Goal: Task Accomplishment & Management: Manage account settings

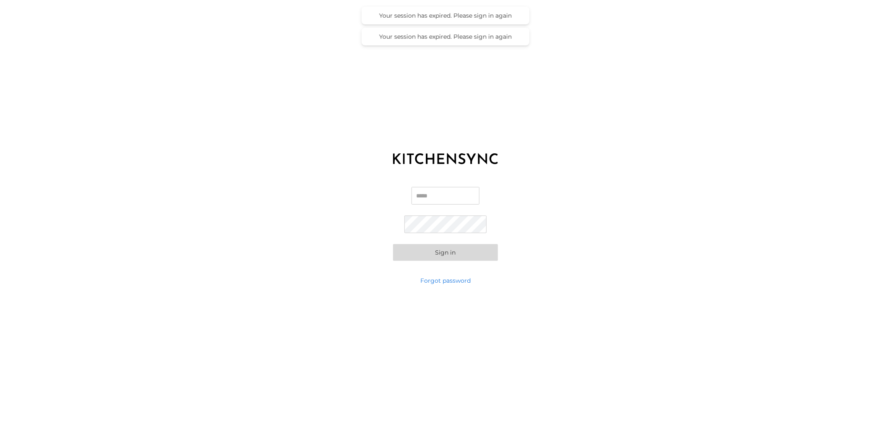
type input "**********"
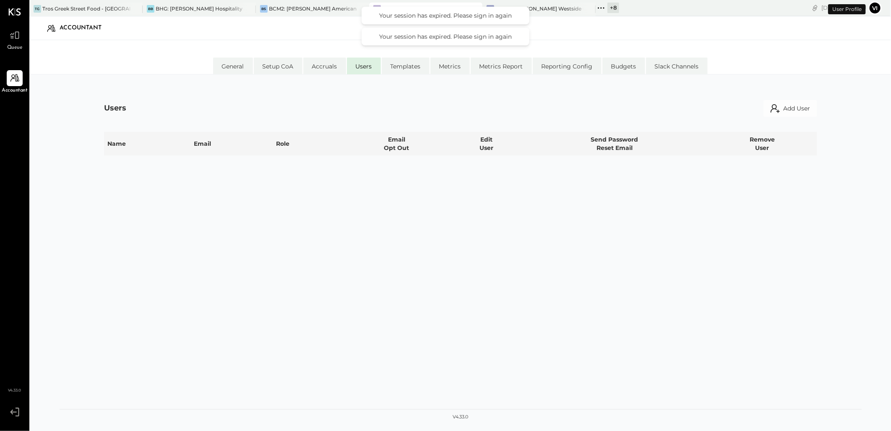
select select "**********"
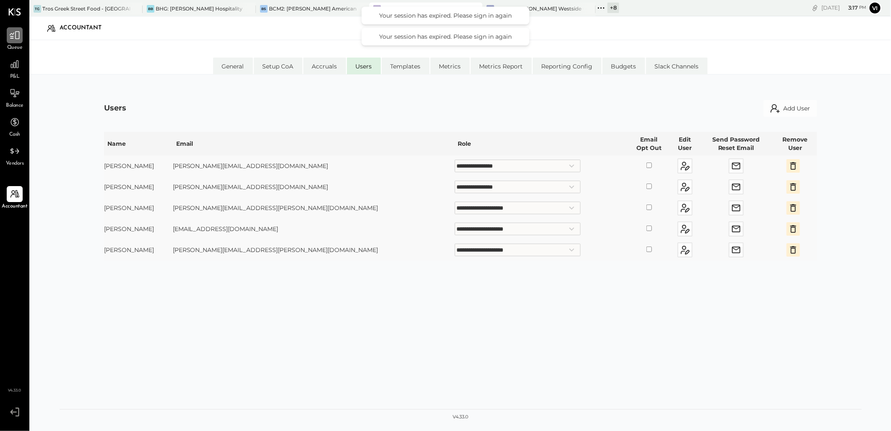
click at [11, 37] on icon at bounding box center [14, 35] width 11 height 11
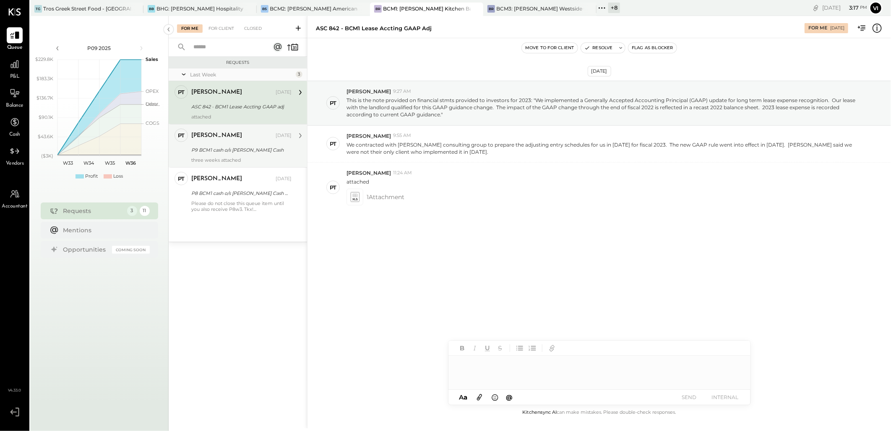
click at [227, 149] on div "P9 BCM1 cash o/s [PERSON_NAME] Cash" at bounding box center [240, 150] width 98 height 8
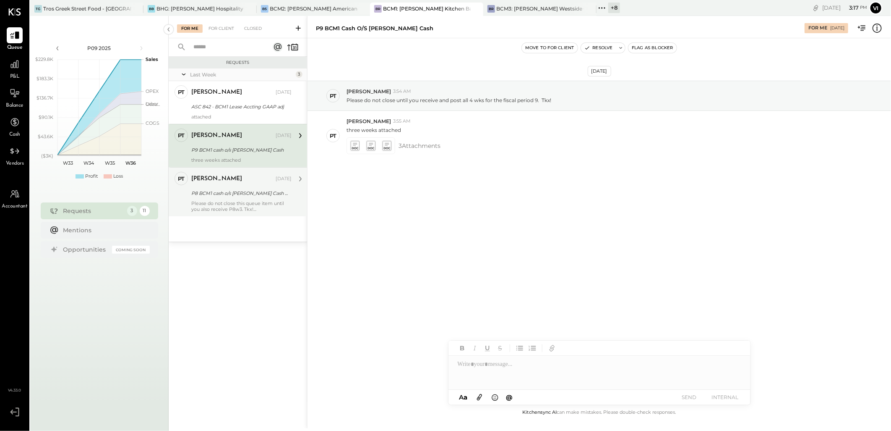
click at [227, 195] on div "P8 BCM1 cash o/s [PERSON_NAME] Cash w3 and w4" at bounding box center [240, 193] width 98 height 8
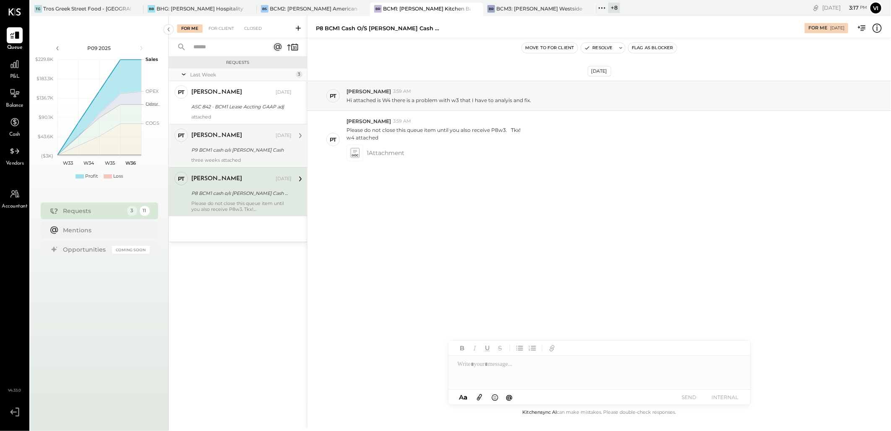
click at [198, 138] on div "[PERSON_NAME]" at bounding box center [216, 135] width 51 height 8
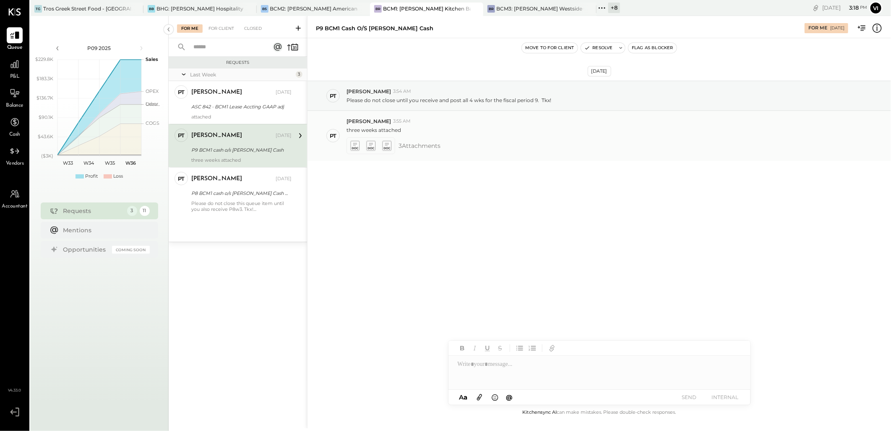
click at [353, 144] on icon at bounding box center [355, 144] width 4 height 3
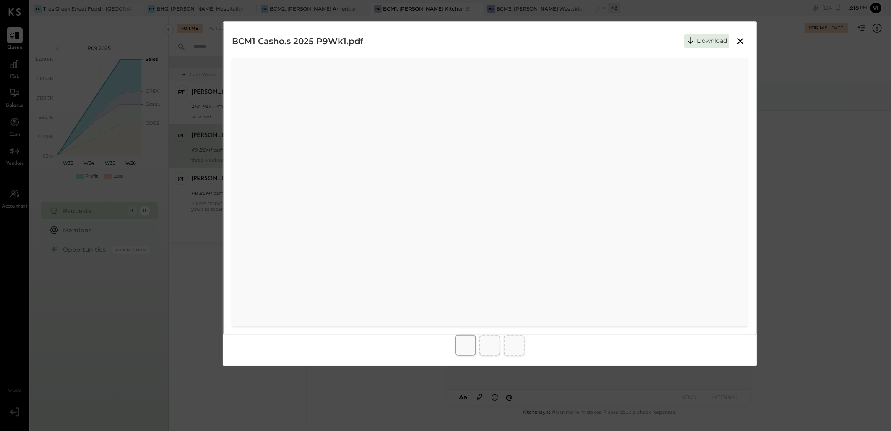
click at [743, 39] on icon at bounding box center [741, 41] width 10 height 10
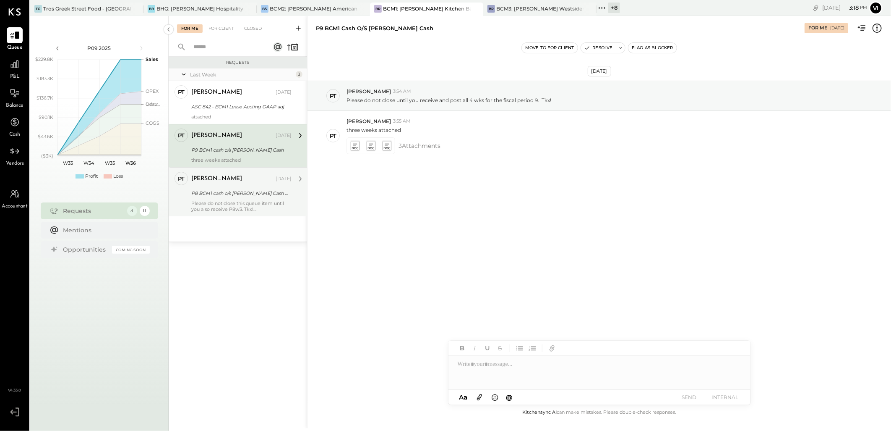
click at [187, 200] on div "PT [PERSON_NAME] Accountant [PERSON_NAME] [DATE] P8 BCM1 cash o/s [PERSON_NAME]…" at bounding box center [238, 191] width 138 height 49
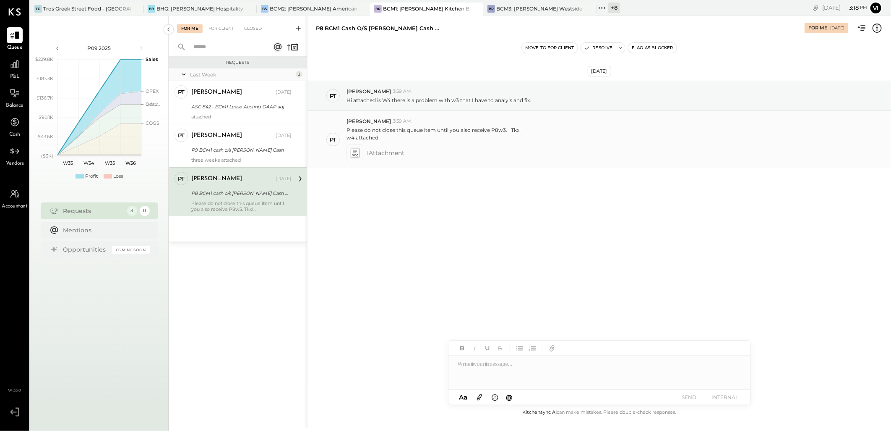
click at [353, 151] on icon at bounding box center [354, 153] width 9 height 10
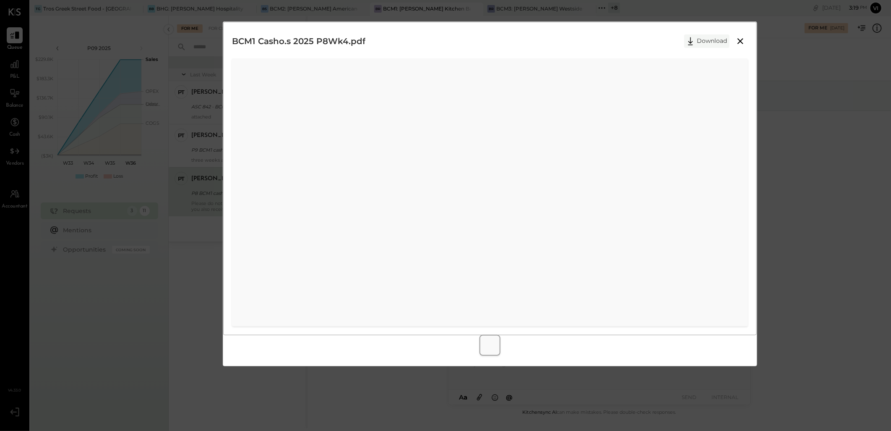
click at [712, 41] on button "Download" at bounding box center [706, 40] width 45 height 13
click at [743, 39] on icon at bounding box center [741, 41] width 6 height 6
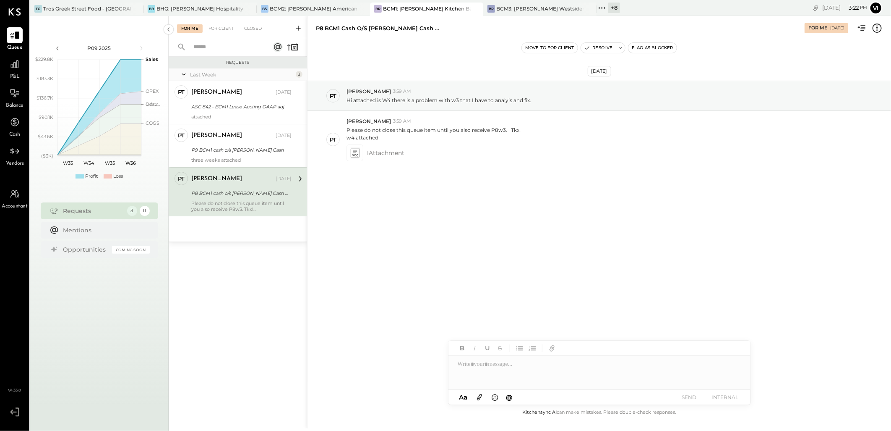
click at [538, 384] on div at bounding box center [600, 372] width 302 height 34
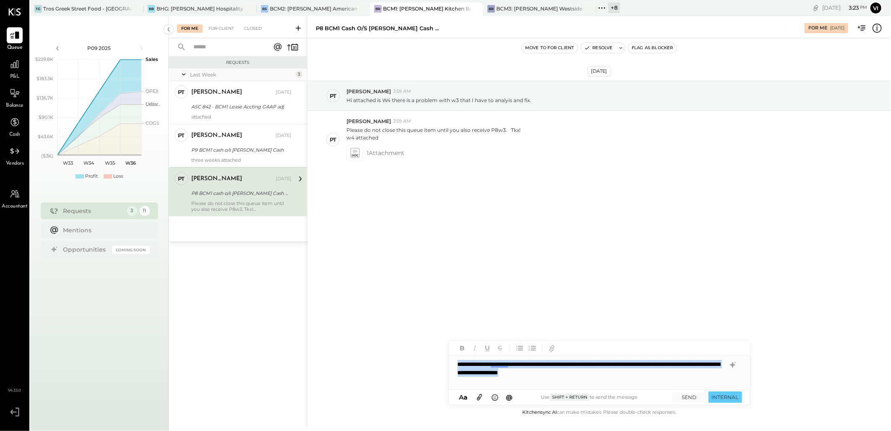
copy div "**********"
click at [692, 394] on button "SEND" at bounding box center [690, 396] width 34 height 11
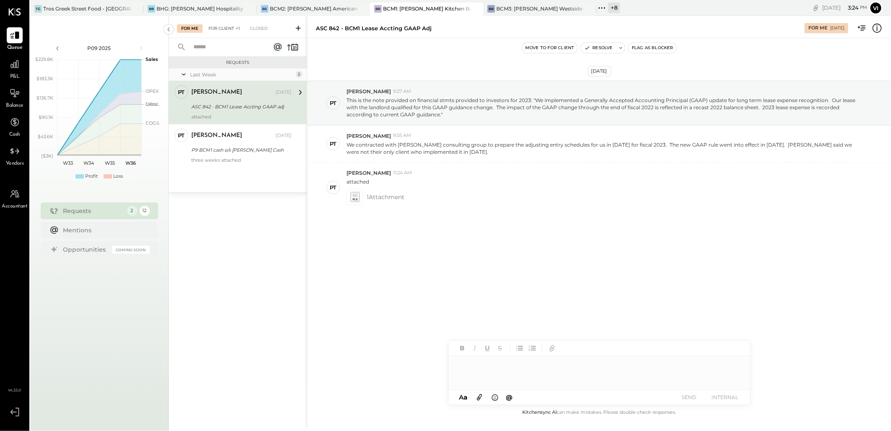
click at [222, 26] on div "For Client +1" at bounding box center [224, 28] width 40 height 8
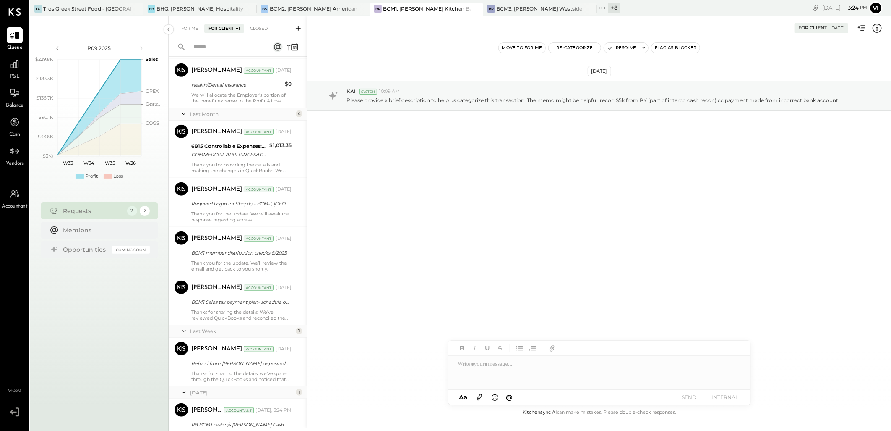
scroll to position [370, 0]
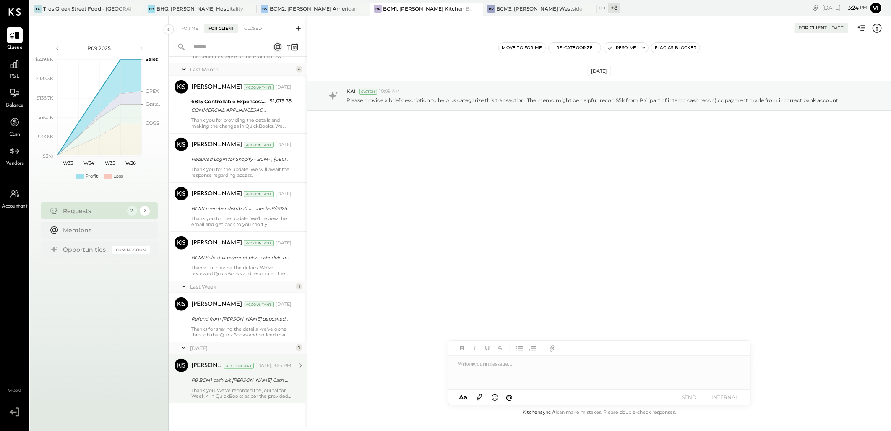
click at [230, 363] on div "Accountant" at bounding box center [239, 366] width 30 height 6
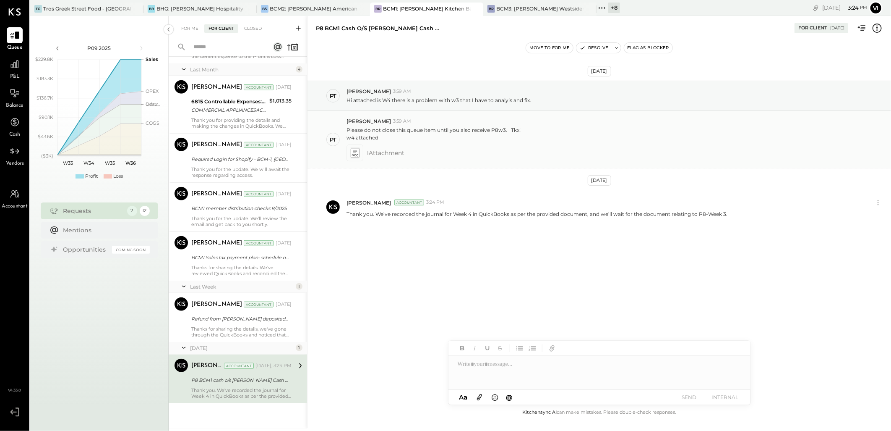
click at [352, 153] on icon at bounding box center [354, 153] width 9 height 10
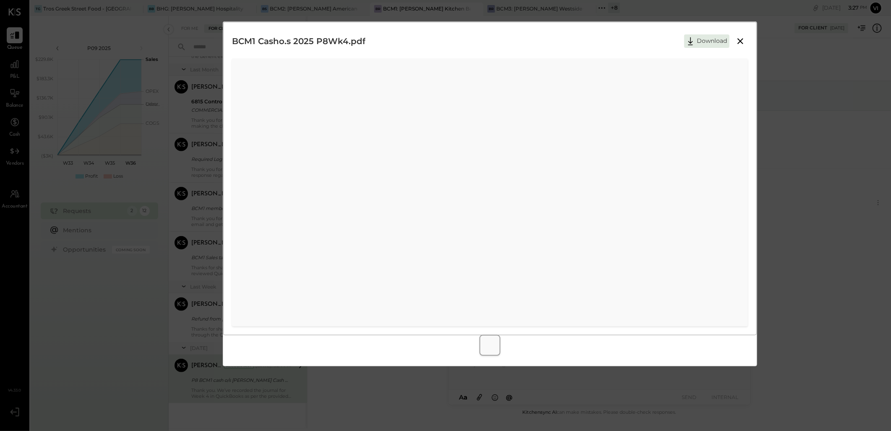
click at [739, 39] on icon at bounding box center [741, 41] width 6 height 6
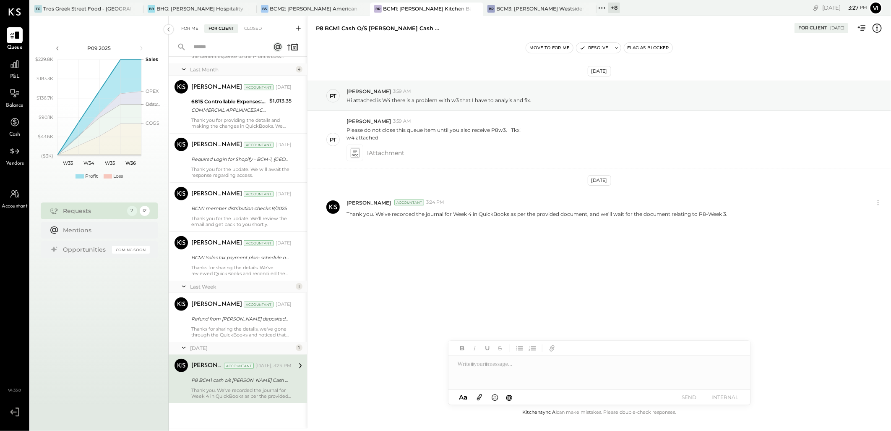
click at [183, 24] on div "For Me" at bounding box center [190, 28] width 26 height 8
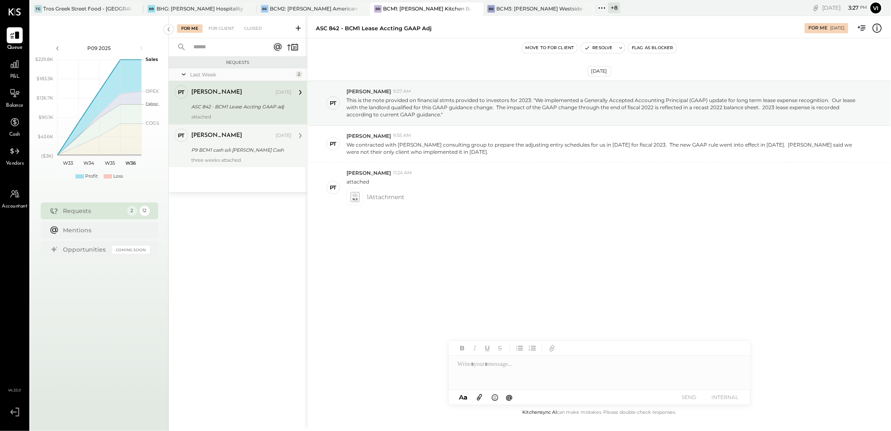
click at [212, 154] on div "P9 BCM1 cash o/s [PERSON_NAME] Cash" at bounding box center [240, 150] width 98 height 8
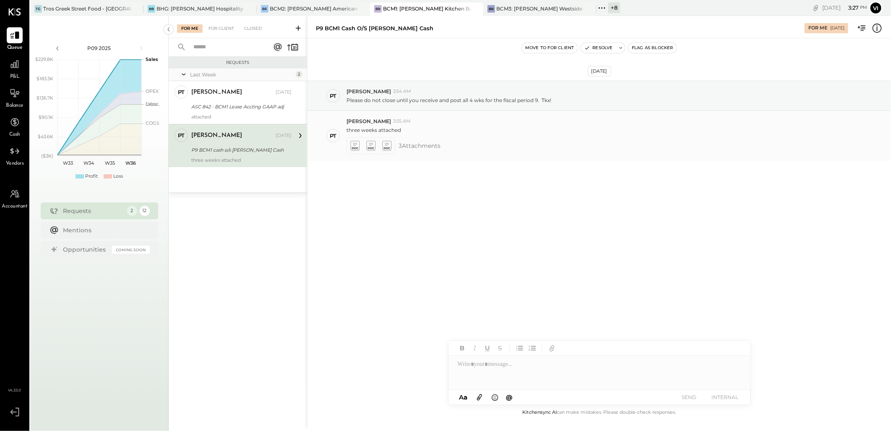
click at [358, 148] on icon at bounding box center [354, 146] width 9 height 10
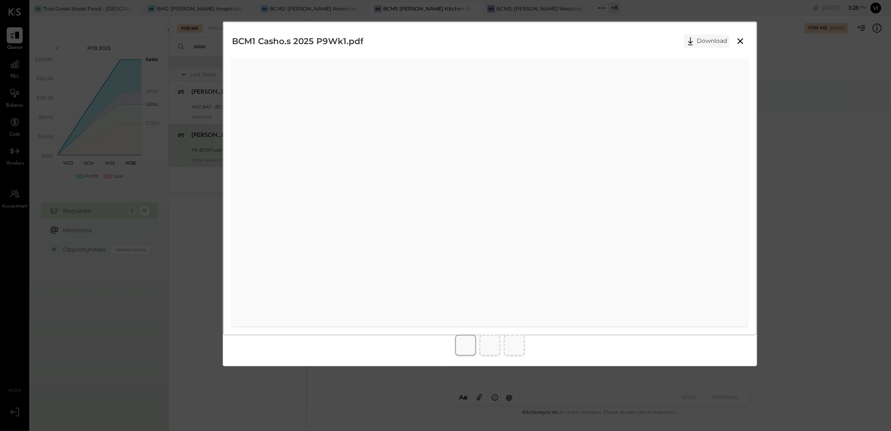
click at [704, 39] on button "Download" at bounding box center [706, 40] width 45 height 13
click at [714, 41] on button "Download" at bounding box center [706, 40] width 45 height 13
click at [698, 37] on button "Download" at bounding box center [706, 40] width 45 height 13
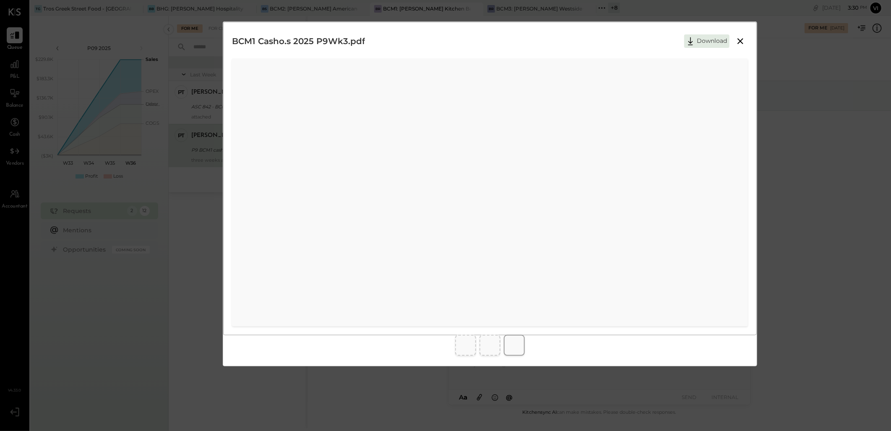
click at [743, 44] on icon at bounding box center [741, 41] width 10 height 10
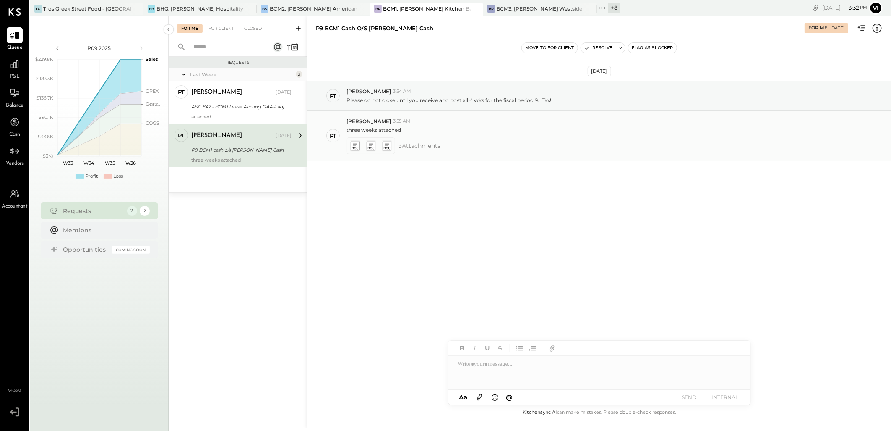
click at [353, 147] on icon at bounding box center [354, 146] width 9 height 10
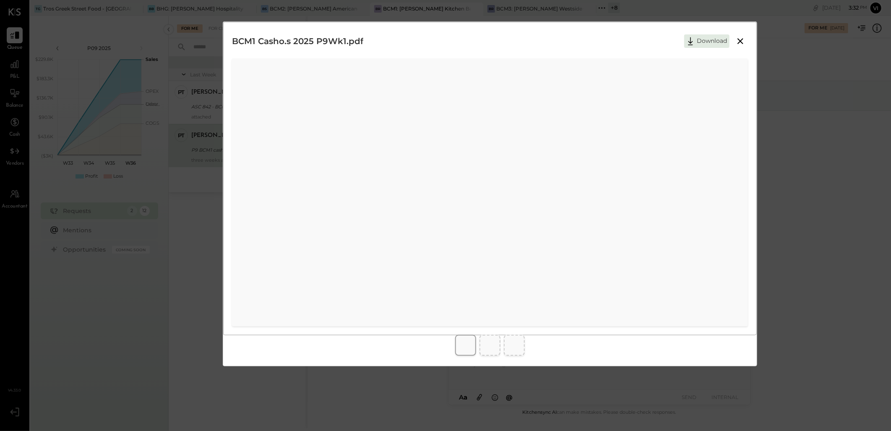
drag, startPoint x: 743, startPoint y: 39, endPoint x: 731, endPoint y: 39, distance: 11.8
click at [743, 39] on icon at bounding box center [741, 41] width 6 height 6
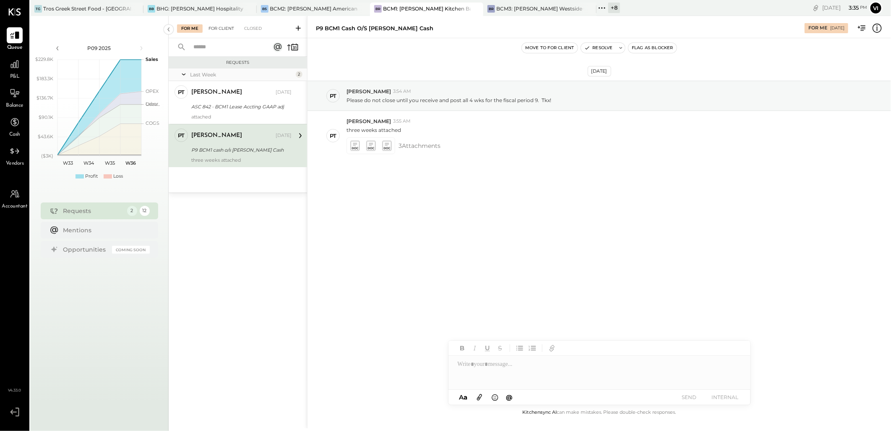
click at [222, 28] on div "For Client" at bounding box center [221, 28] width 34 height 8
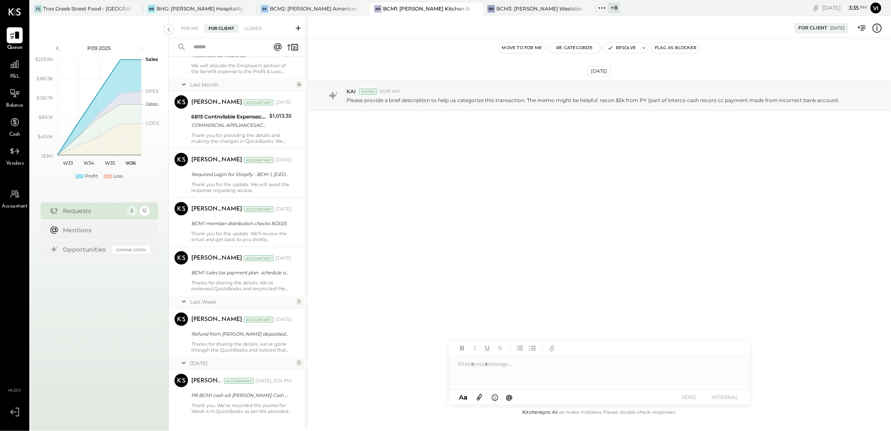
scroll to position [370, 0]
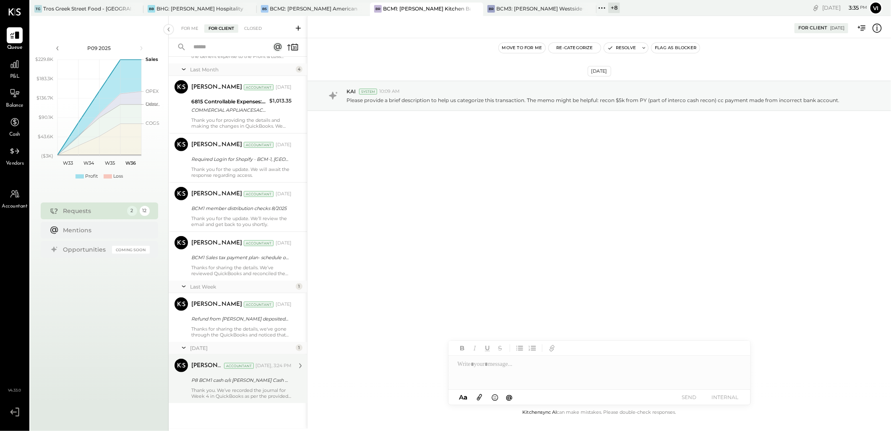
click at [240, 384] on div "P8 BCM1 cash o/s [PERSON_NAME] Cash w3 and w4" at bounding box center [240, 380] width 98 height 10
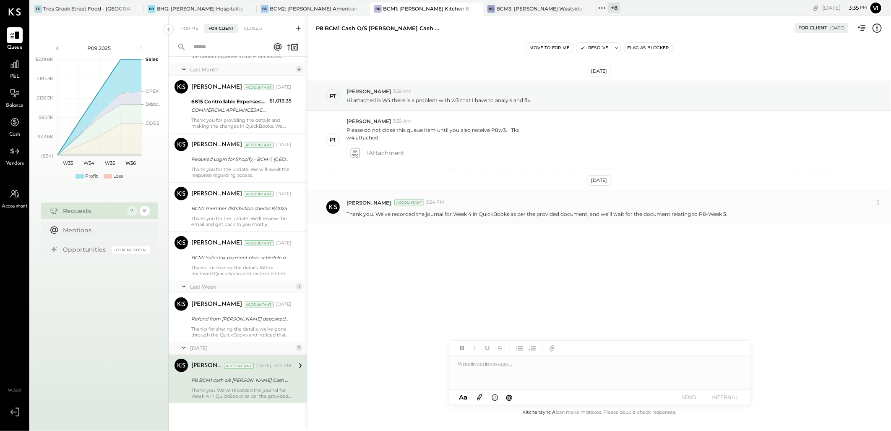
click at [519, 211] on p "Thank you. We’ve recorded the journal for Week 4 in QuickBooks as per the provi…" at bounding box center [537, 213] width 381 height 7
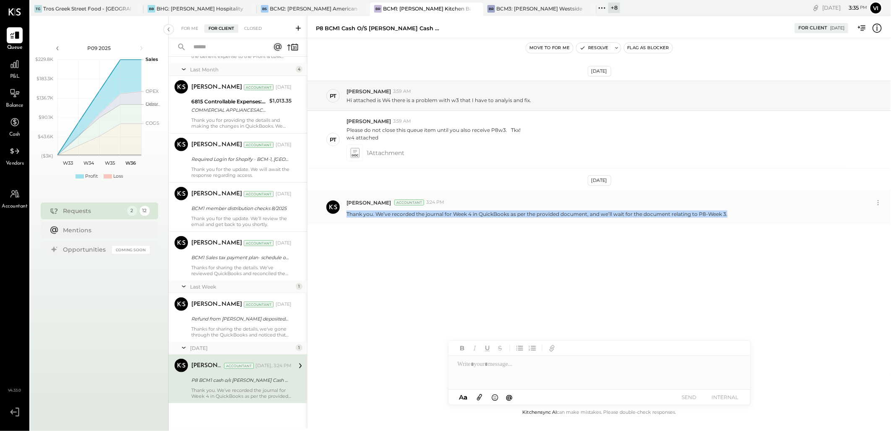
click at [519, 211] on p "Thank you. We’ve recorded the journal for Week 4 in QuickBooks as per the provi…" at bounding box center [537, 213] width 381 height 7
copy div "Thank you. We’ve recorded the journal for Week 4 in QuickBooks as per the provi…"
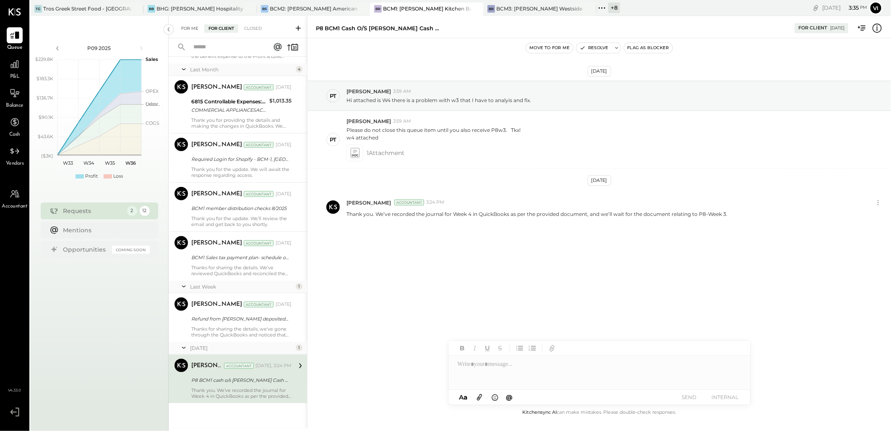
click at [189, 26] on div "For Me" at bounding box center [190, 28] width 26 height 8
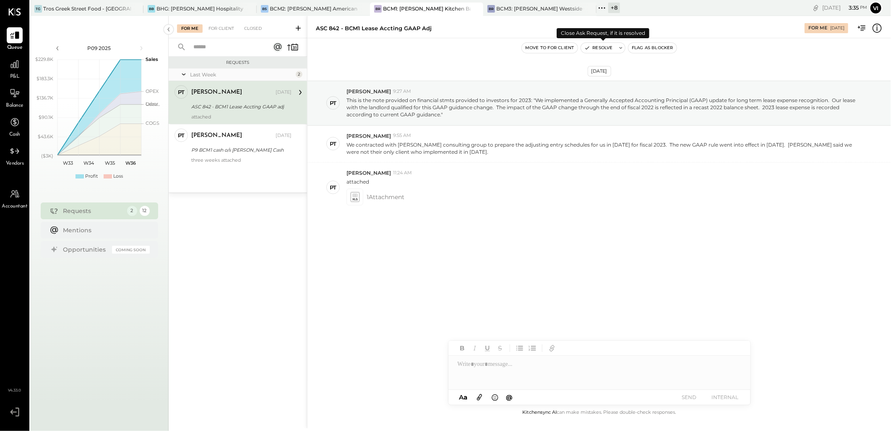
click at [623, 48] on icon at bounding box center [621, 48] width 6 height 6
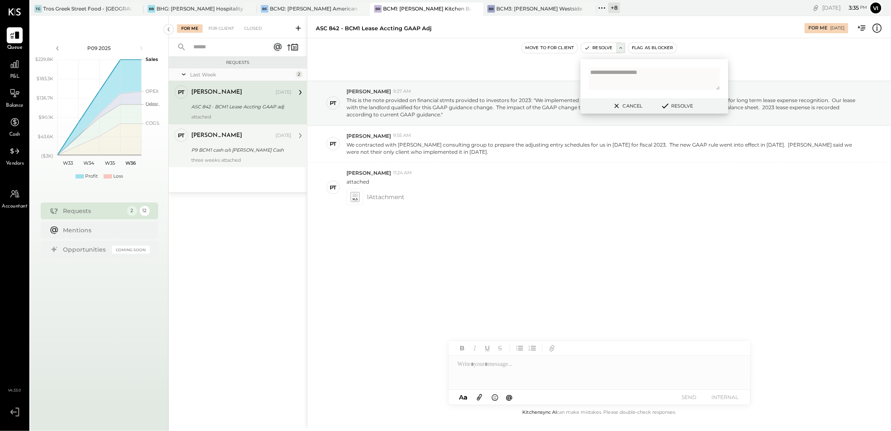
click at [206, 145] on div "P9 BCM1 cash o/s [PERSON_NAME] Cash" at bounding box center [240, 150] width 98 height 10
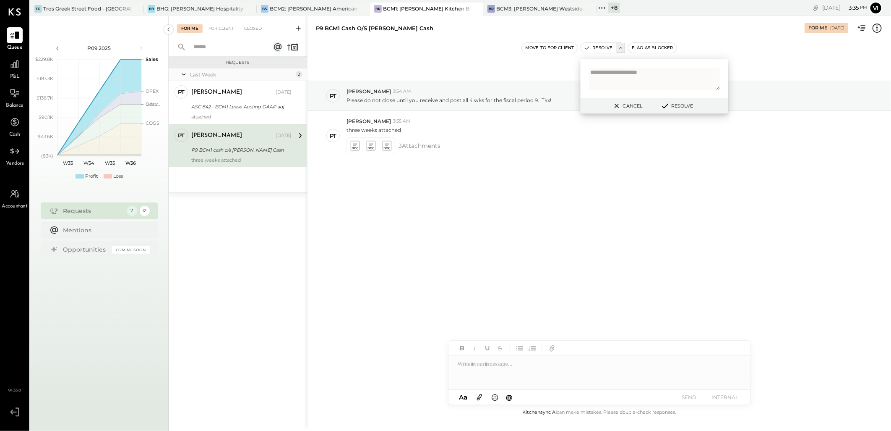
click at [634, 74] on textarea at bounding box center [654, 79] width 131 height 22
click at [637, 254] on div "[DATE] PT [PERSON_NAME] 3:54 AM Please do not close until you receive and post …" at bounding box center [600, 222] width 584 height 369
click at [527, 368] on div at bounding box center [600, 372] width 302 height 34
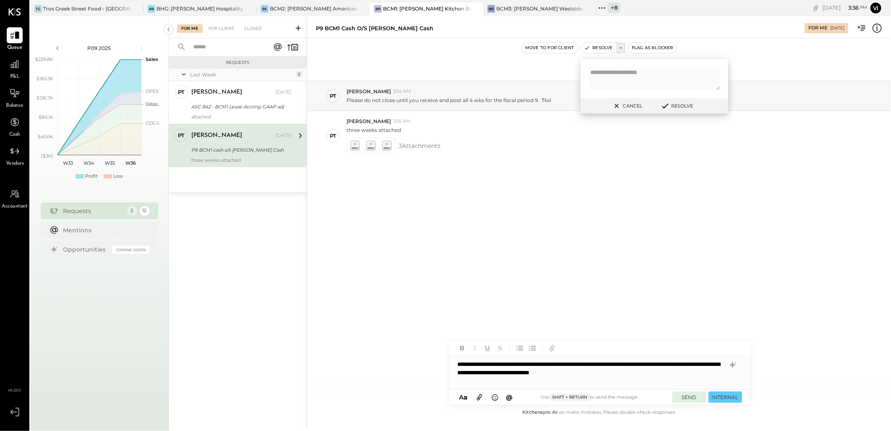
click at [697, 398] on button "SEND" at bounding box center [690, 396] width 34 height 11
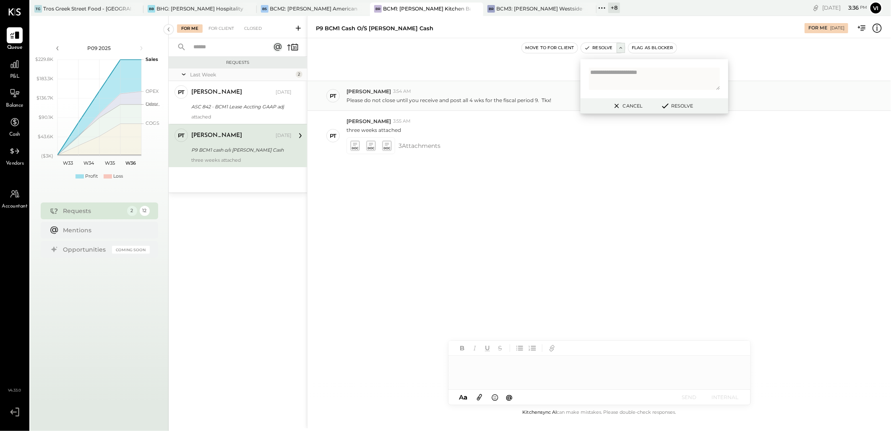
click at [631, 106] on button "Cancel" at bounding box center [627, 105] width 36 height 11
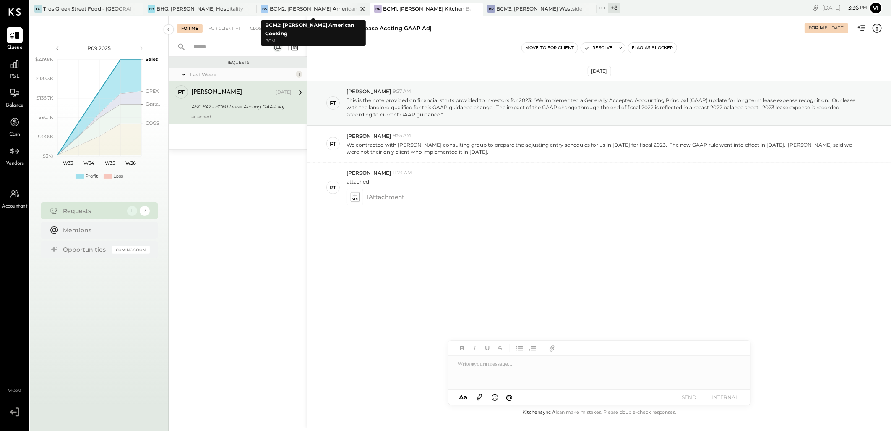
click at [305, 8] on div "BCM2: [PERSON_NAME] American Cooking" at bounding box center [314, 8] width 88 height 7
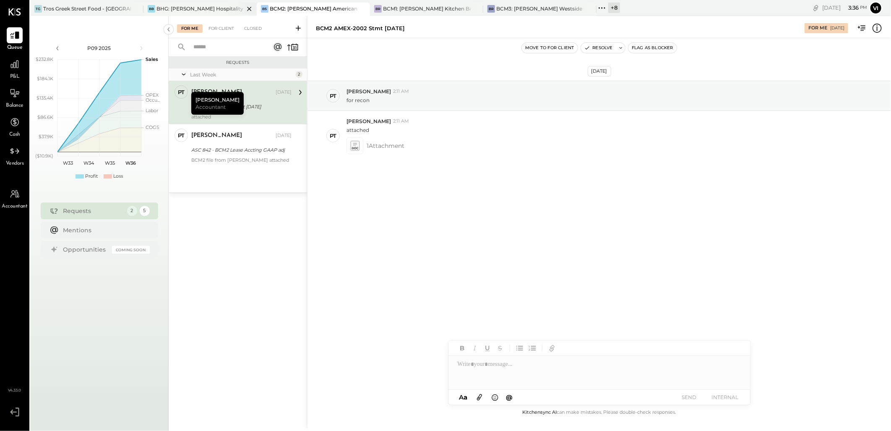
click at [186, 7] on div "BHG: [PERSON_NAME] Hospitality Group, LLC" at bounding box center [201, 8] width 88 height 7
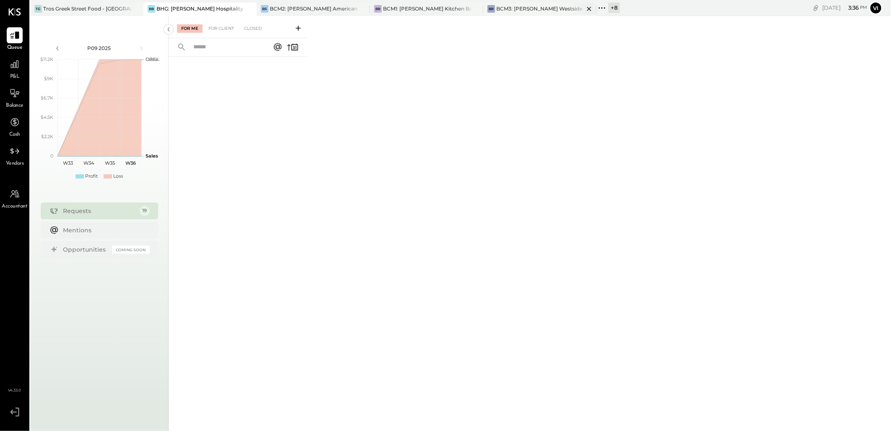
click at [518, 9] on div "BCM3: [PERSON_NAME] Westside Grill" at bounding box center [540, 8] width 88 height 7
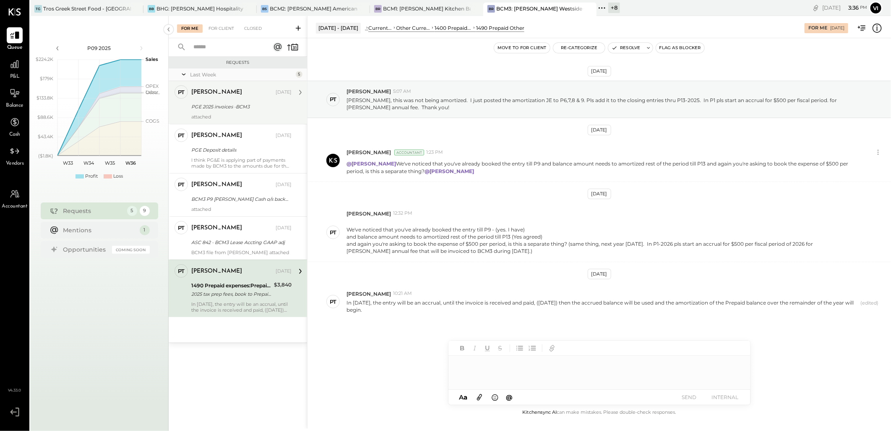
click at [237, 103] on div "PGE 2025 invoices -BCM3" at bounding box center [240, 106] width 98 height 8
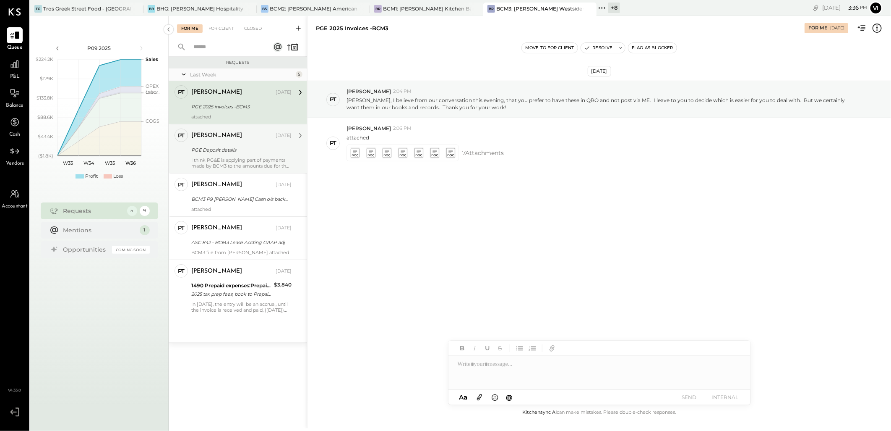
click at [228, 145] on div "PGE Deposit details" at bounding box center [240, 150] width 98 height 10
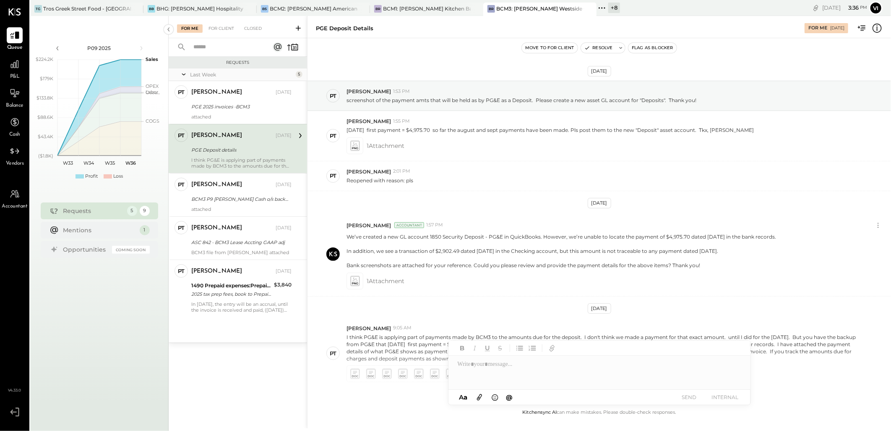
scroll to position [44, 0]
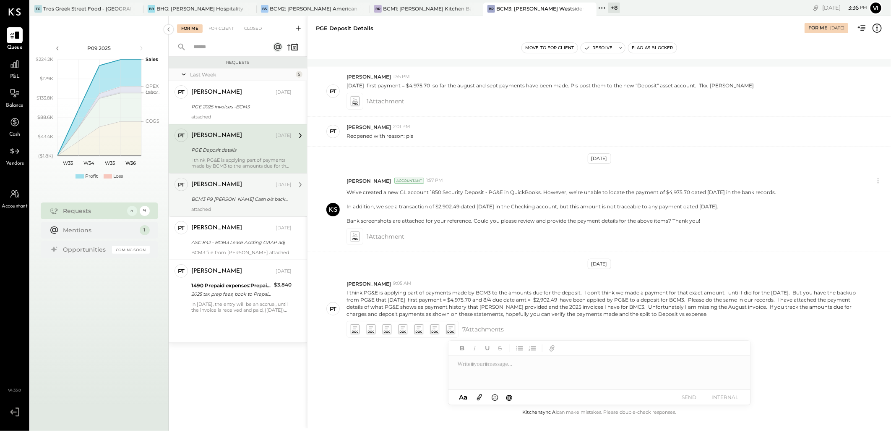
click at [213, 195] on div "BCM3 P9 [PERSON_NAME] Cash o/s backup" at bounding box center [240, 199] width 98 height 8
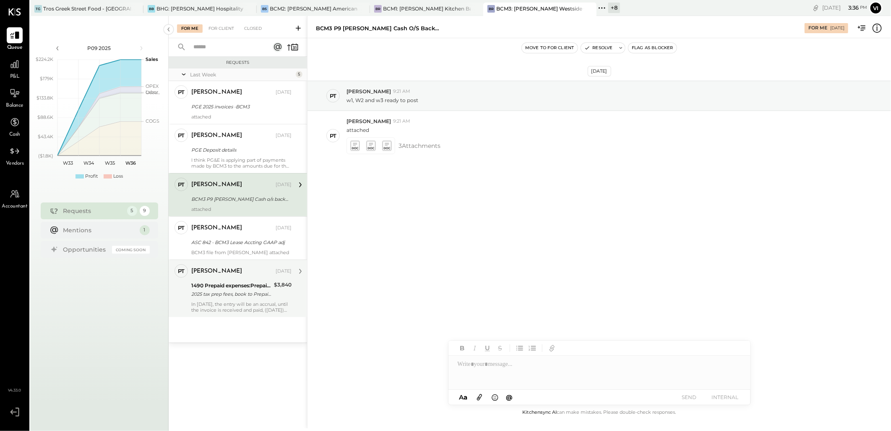
click at [218, 290] on div "2025 tax prep fees, book to Prepaid, amort at $480/period thru P13-2025" at bounding box center [231, 294] width 80 height 8
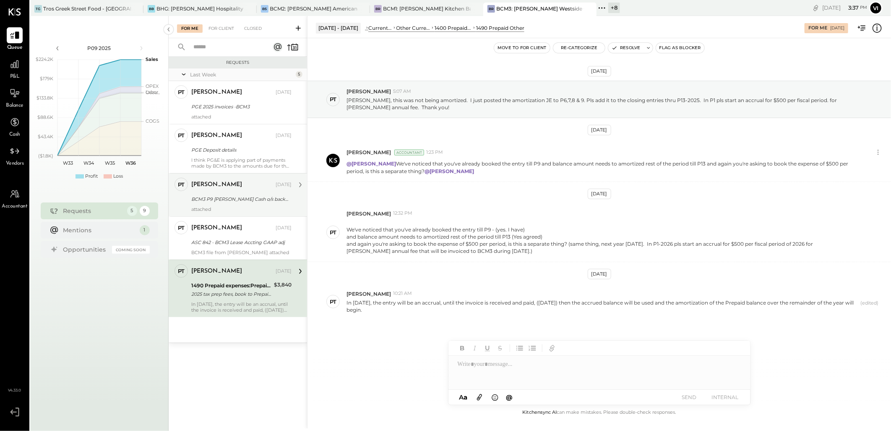
click at [255, 185] on div "[PERSON_NAME]" at bounding box center [232, 184] width 83 height 8
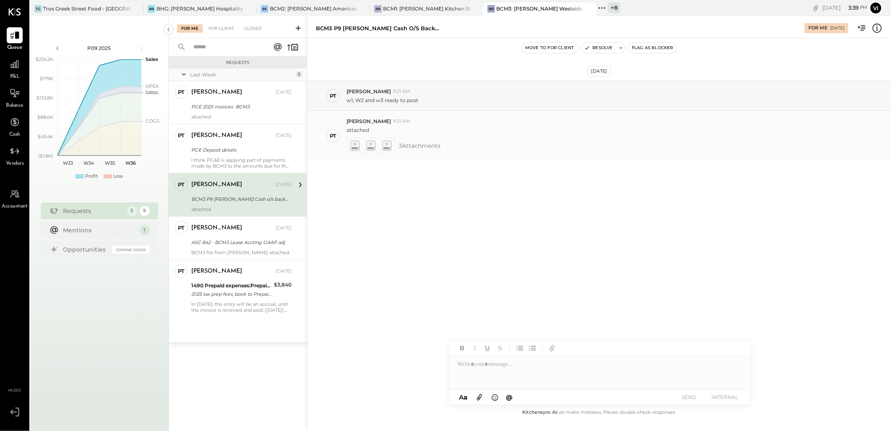
click at [352, 146] on icon at bounding box center [354, 146] width 9 height 10
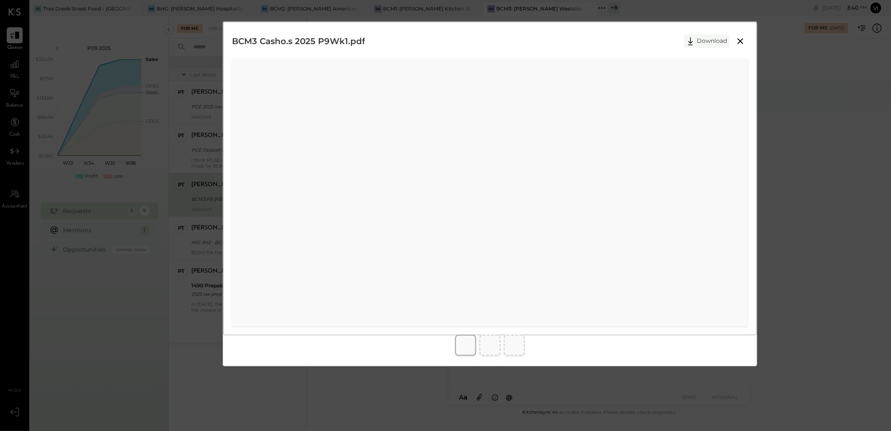
click at [687, 39] on icon at bounding box center [690, 41] width 13 height 13
click at [713, 38] on button "Download" at bounding box center [706, 40] width 45 height 13
click at [707, 43] on button "Download" at bounding box center [706, 40] width 45 height 13
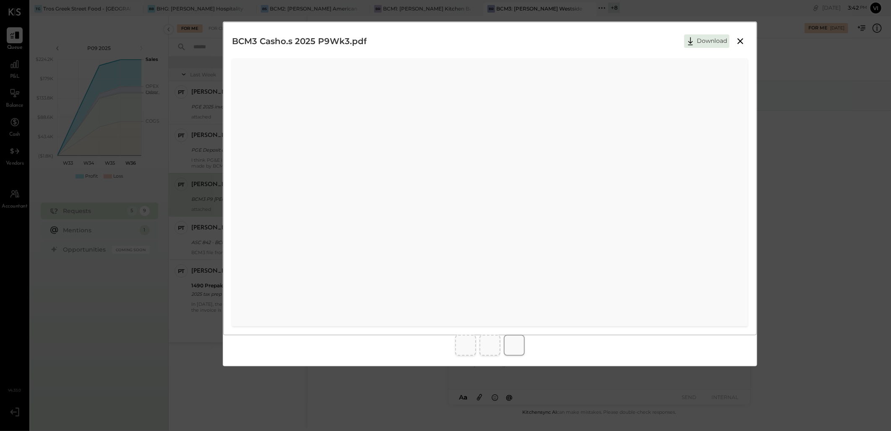
click at [596, 40] on div "BCM3 Casho.s 2025 P9Wk3.pdf Download" at bounding box center [490, 41] width 516 height 21
click at [740, 44] on icon at bounding box center [741, 41] width 10 height 10
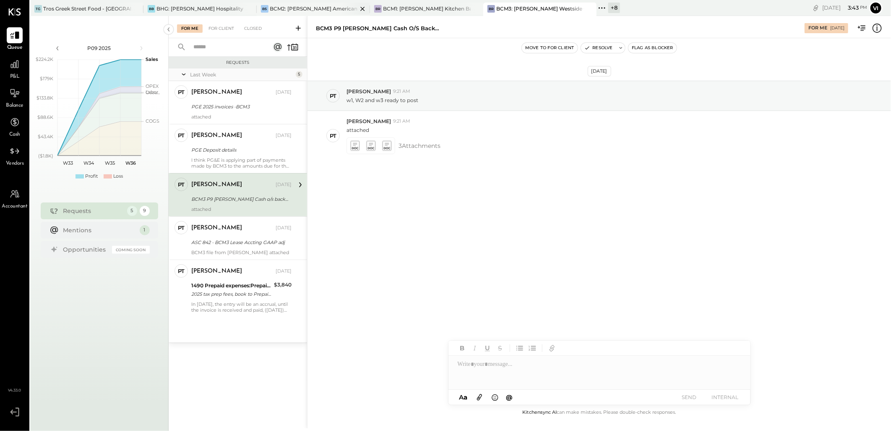
click at [309, 3] on div "BS BCM2: [PERSON_NAME] American Cooking" at bounding box center [313, 9] width 113 height 13
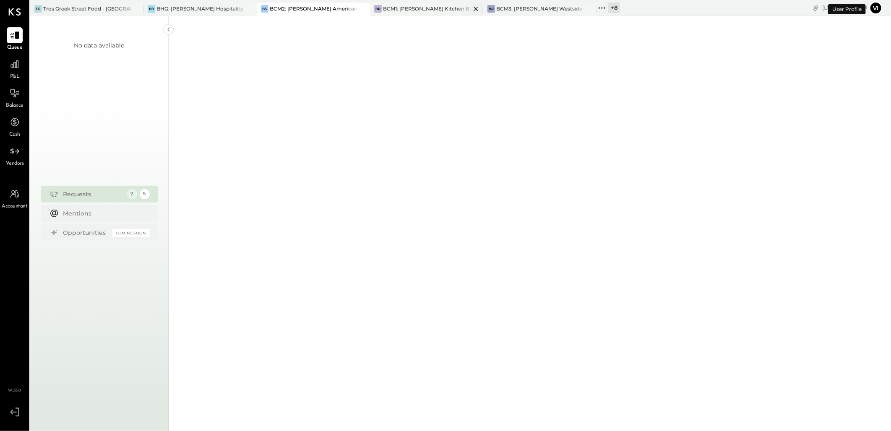
click at [415, 14] on div "BR BCM1: [PERSON_NAME] Kitchen Bar Market" at bounding box center [426, 9] width 113 height 13
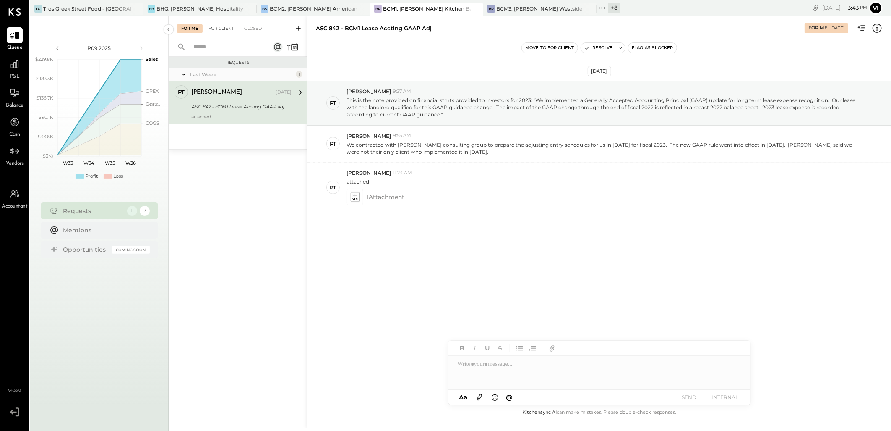
click at [227, 29] on div "For Client" at bounding box center [221, 28] width 34 height 8
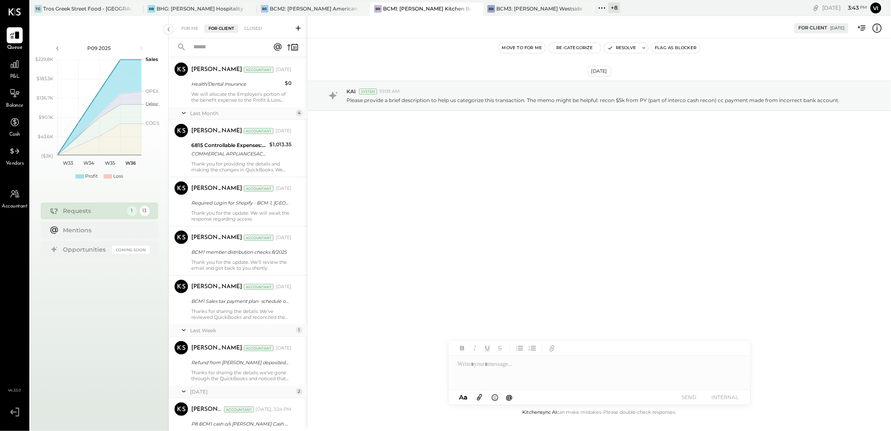
scroll to position [419, 0]
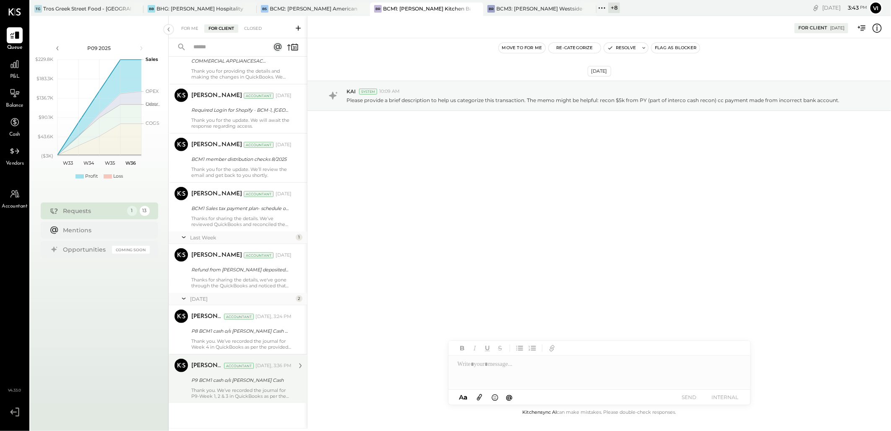
click at [217, 391] on div "Thank you. We’ve recorded the journal for P9-Week 1, 2 & 3 in QuickBooks as per…" at bounding box center [241, 393] width 100 height 12
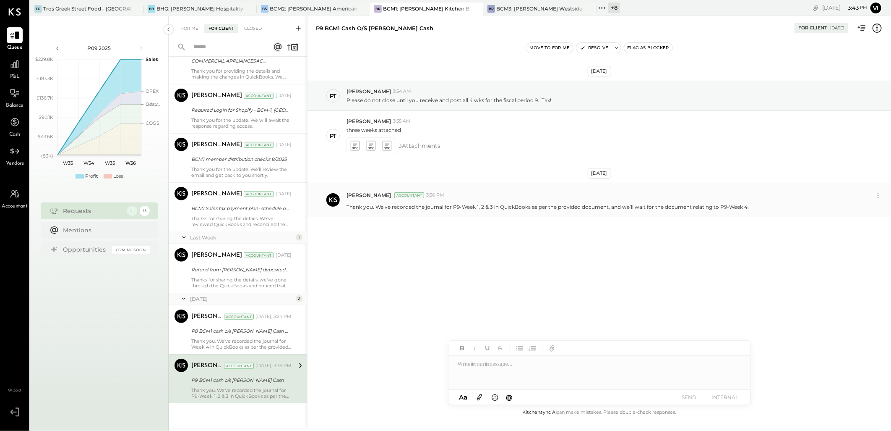
click at [426, 206] on p "Thank you. We’ve recorded the journal for P9-Week 1, 2 & 3 in QuickBooks as per…" at bounding box center [548, 206] width 402 height 7
copy p "Thank you. We’ve recorded the journal for P9-Week 1, 2 & 3 in QuickBooks as per…"
click at [548, 3] on div "BR BCM3: [PERSON_NAME] Westside Grill" at bounding box center [539, 9] width 113 height 13
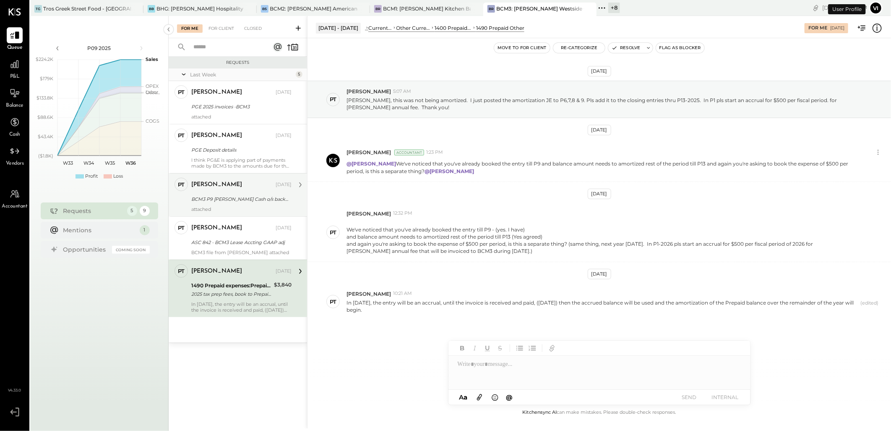
click at [212, 192] on div "[PERSON_NAME] [DATE] BCM3 P9 [PERSON_NAME] Cash o/s backup attached" at bounding box center [241, 195] width 100 height 34
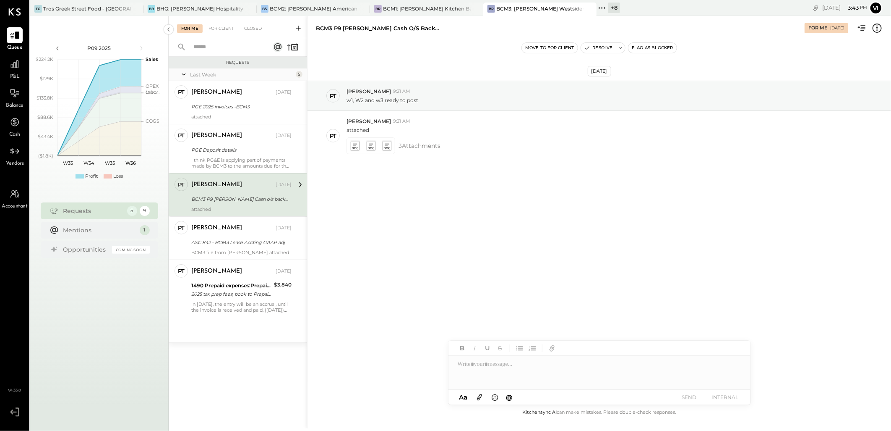
click at [536, 363] on div at bounding box center [600, 372] width 302 height 34
paste div
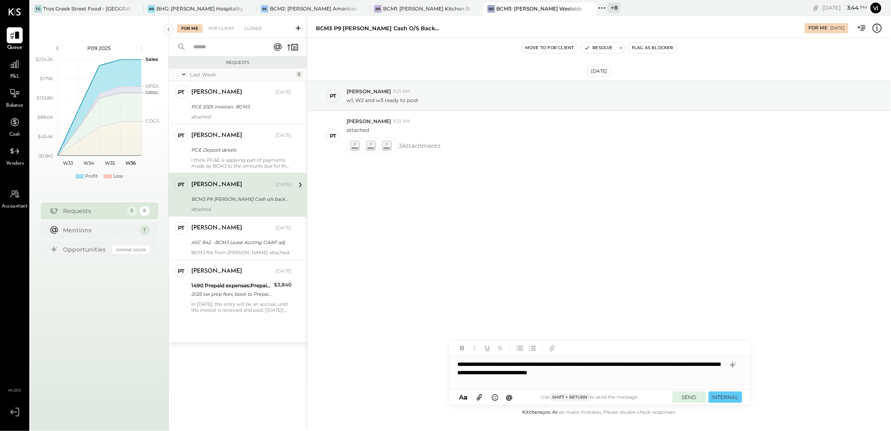
click at [694, 396] on button "SEND" at bounding box center [690, 396] width 34 height 11
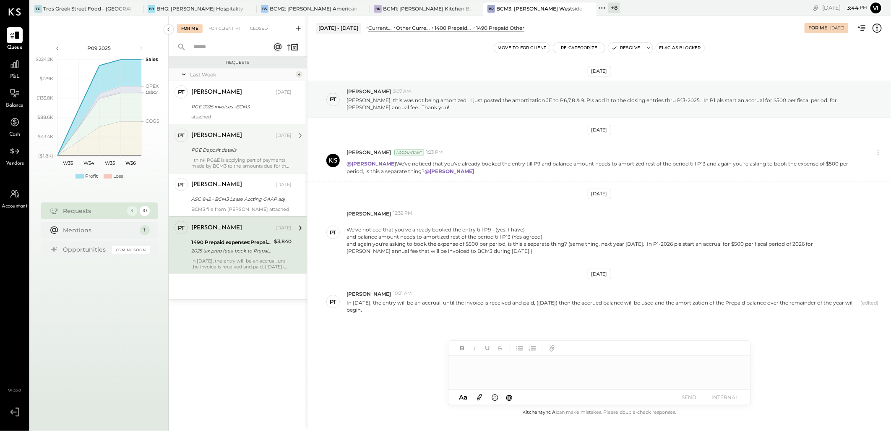
click at [207, 157] on div "I think PG&E is applying part of payments made by BCM3 to the amounts due for t…" at bounding box center [241, 163] width 100 height 12
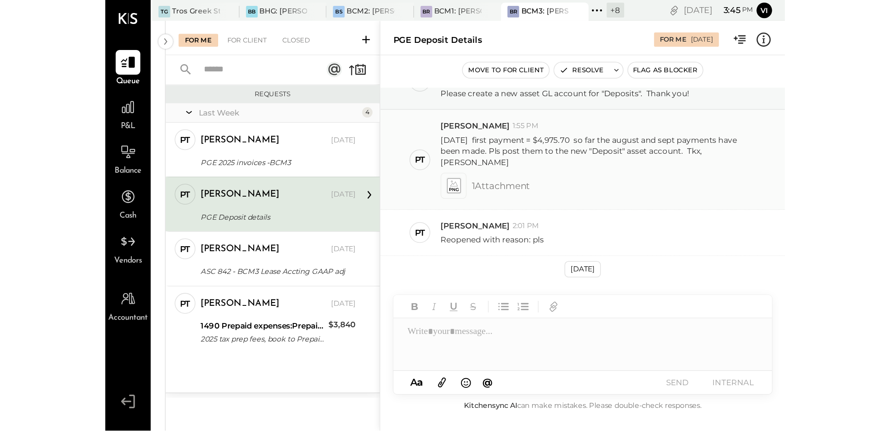
scroll to position [37, 0]
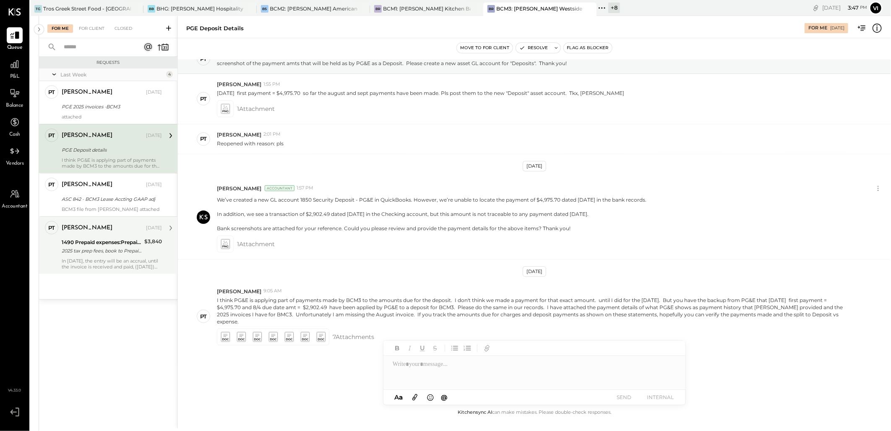
click at [101, 237] on div "1490 Prepaid expenses:Prepaid Other 2025 tax prep fees, book to Prepaid, amort …" at bounding box center [102, 246] width 80 height 18
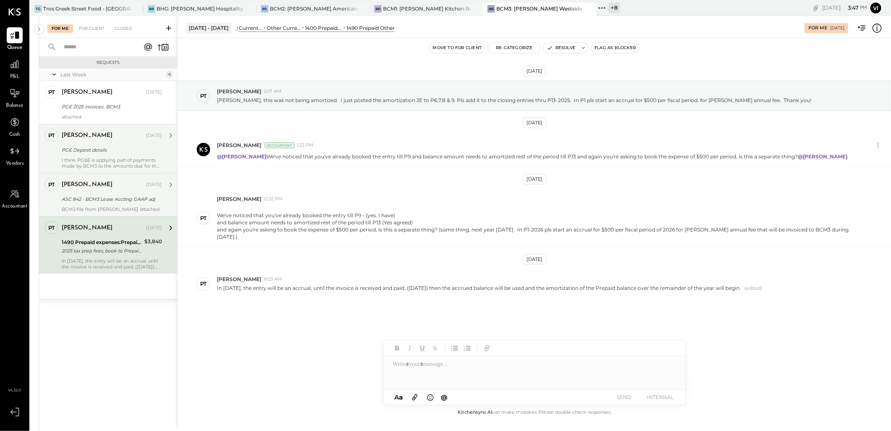
click at [106, 197] on div "ASC 842 - BCM3 Lease Accting GAAP adj" at bounding box center [111, 199] width 98 height 8
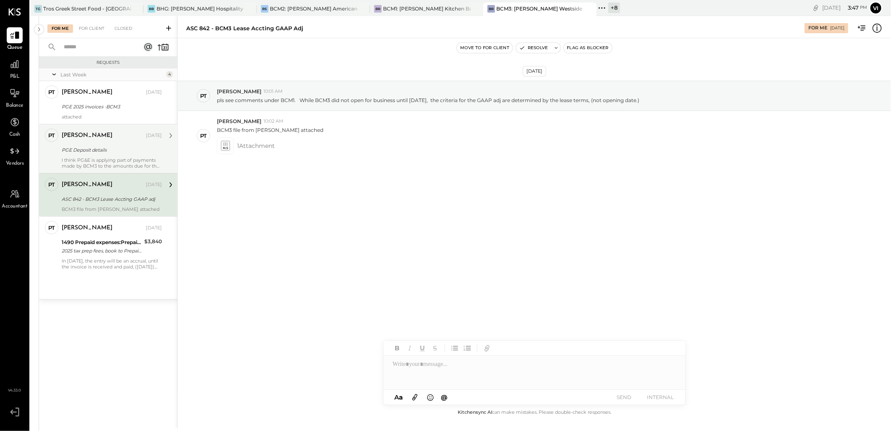
click at [108, 148] on div "PGE Deposit details" at bounding box center [111, 150] width 98 height 8
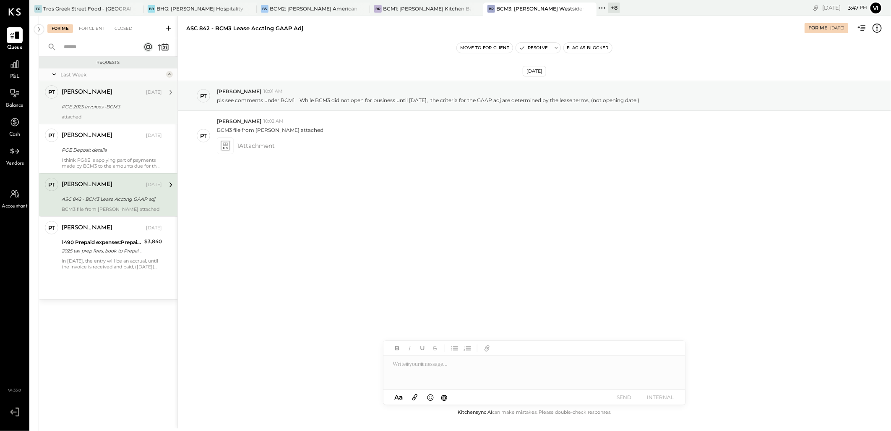
scroll to position [37, 0]
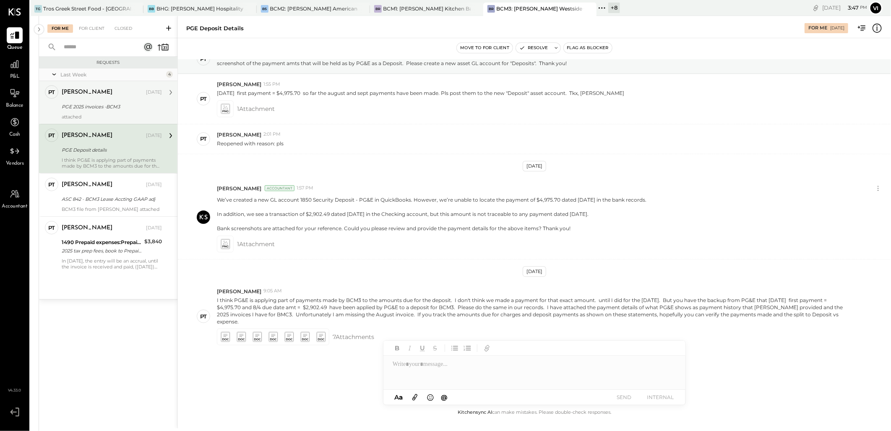
click at [107, 103] on div "PGE 2025 invoices -BCM3" at bounding box center [111, 106] width 98 height 8
